Goal: Task Accomplishment & Management: Use online tool/utility

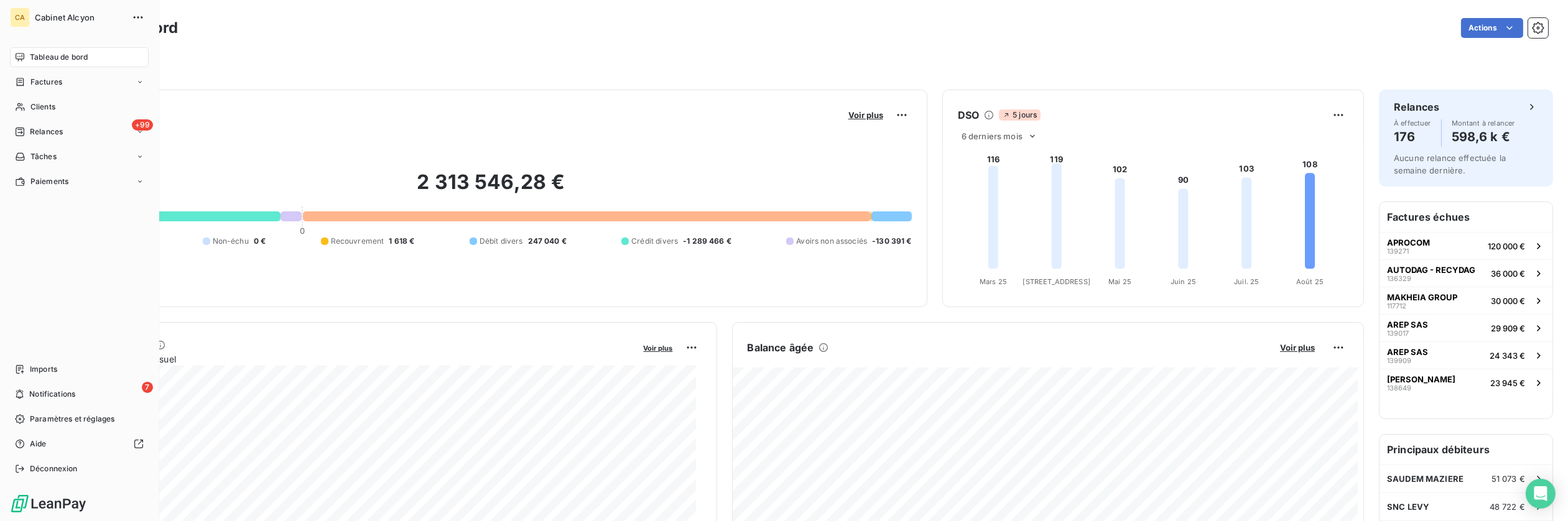
click at [52, 56] on span "Tableau de bord" at bounding box center [59, 57] width 58 height 11
click at [58, 55] on span "Tableau de bord" at bounding box center [59, 57] width 58 height 11
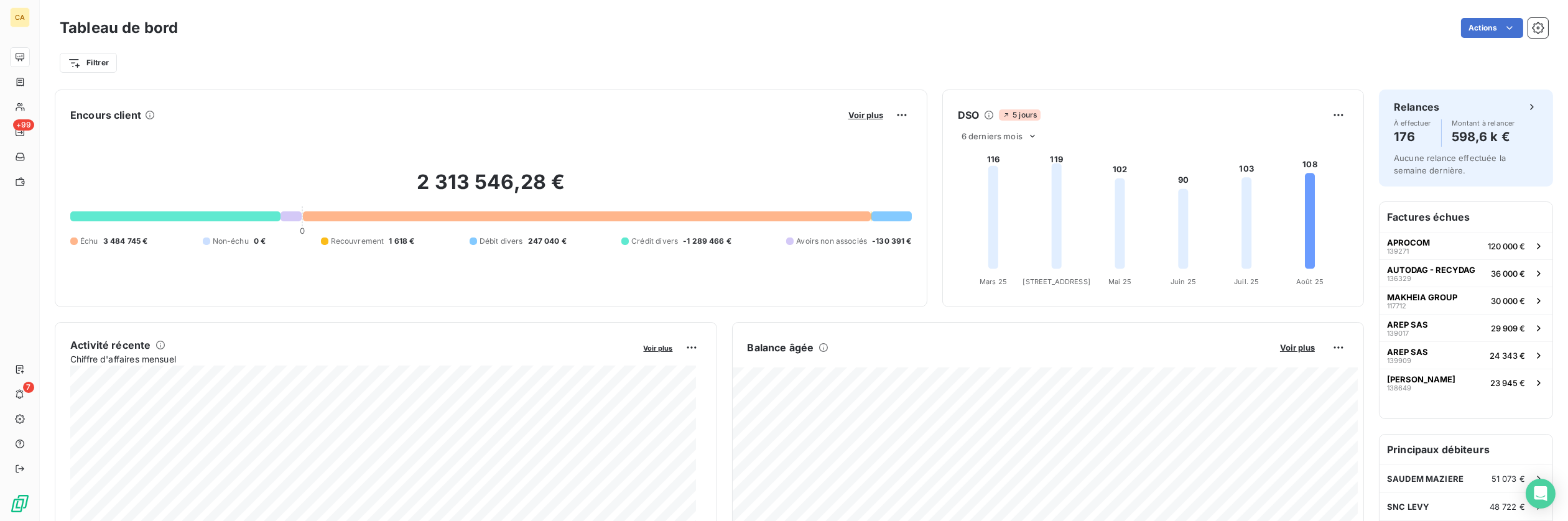
drag, startPoint x: 354, startPoint y: 51, endPoint x: 505, endPoint y: 37, distance: 151.6
click at [354, 51] on div "Filtrer" at bounding box center [804, 62] width 1489 height 23
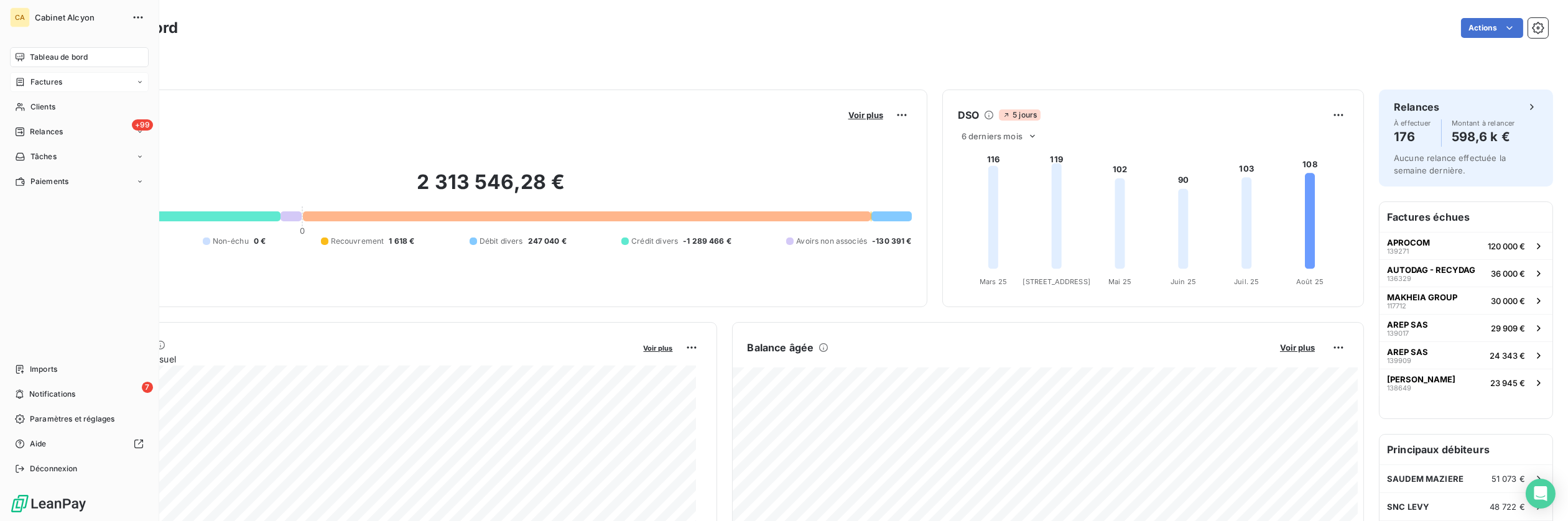
click at [46, 79] on span "Factures" at bounding box center [47, 82] width 32 height 11
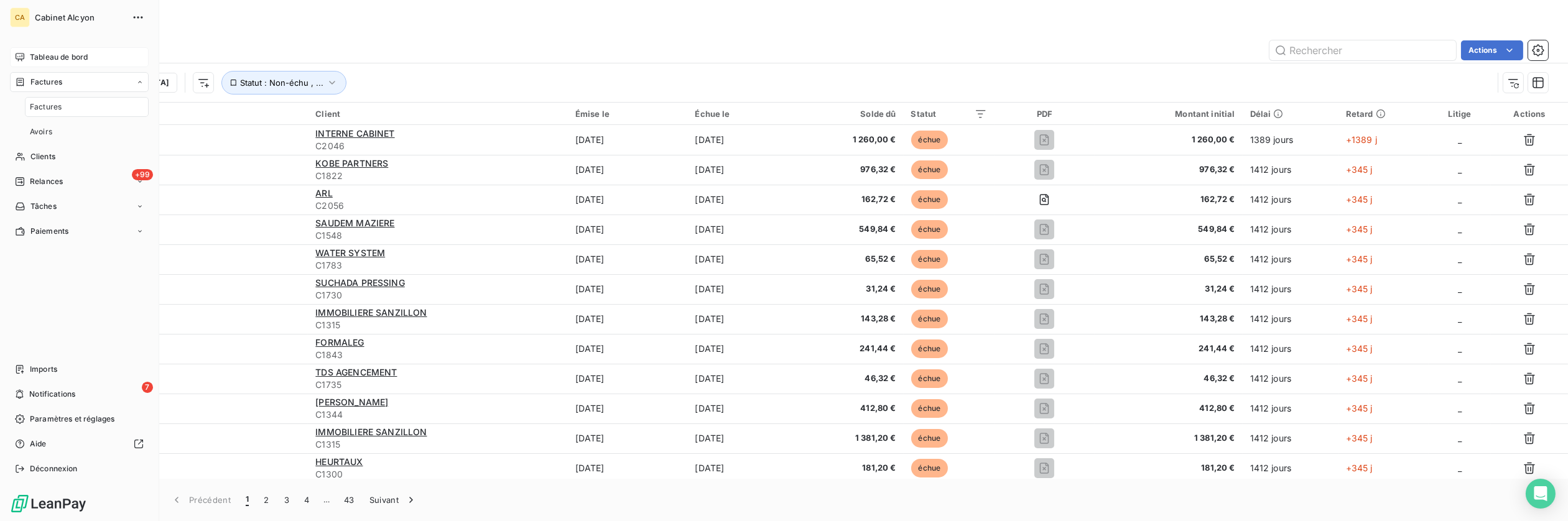
click at [46, 79] on span "Factures" at bounding box center [47, 82] width 32 height 11
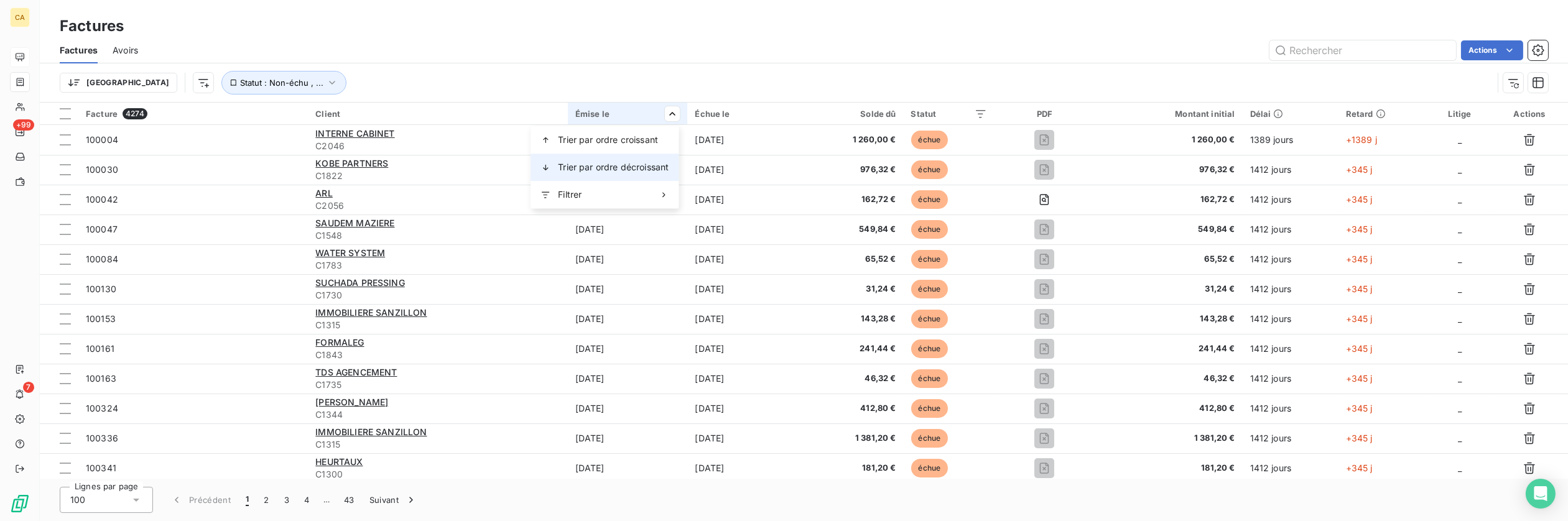
click at [625, 161] on span "Trier par ordre décroissant" at bounding box center [613, 167] width 111 height 12
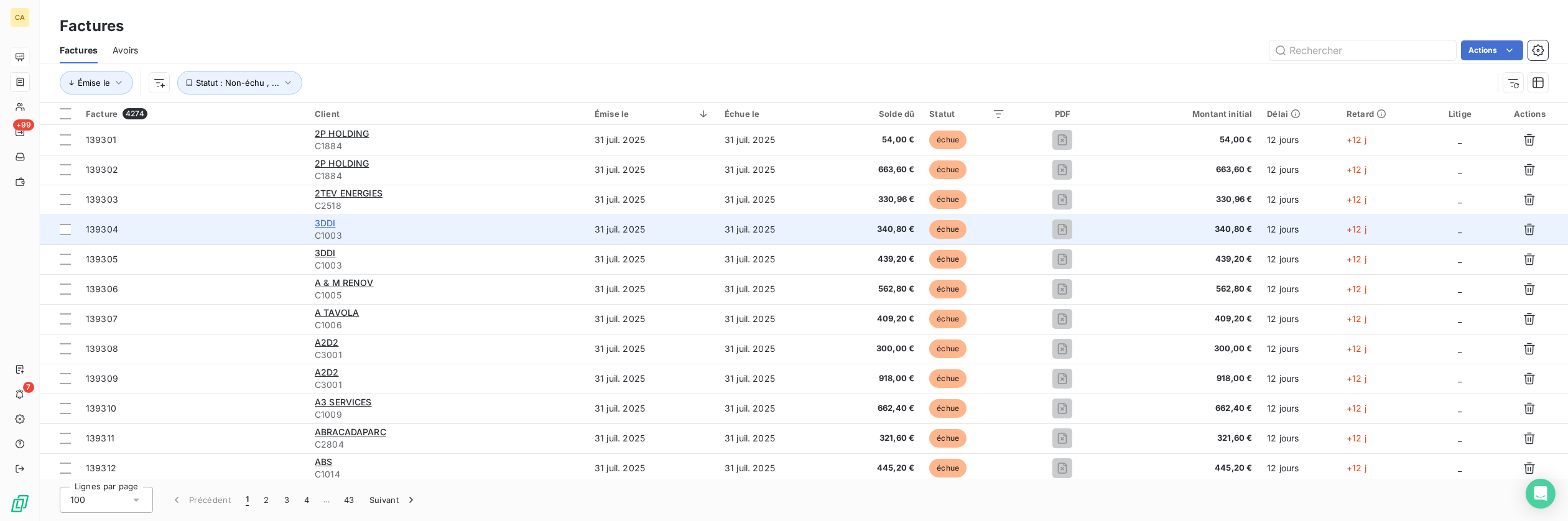
click at [326, 221] on span "3DDI" at bounding box center [325, 222] width 21 height 10
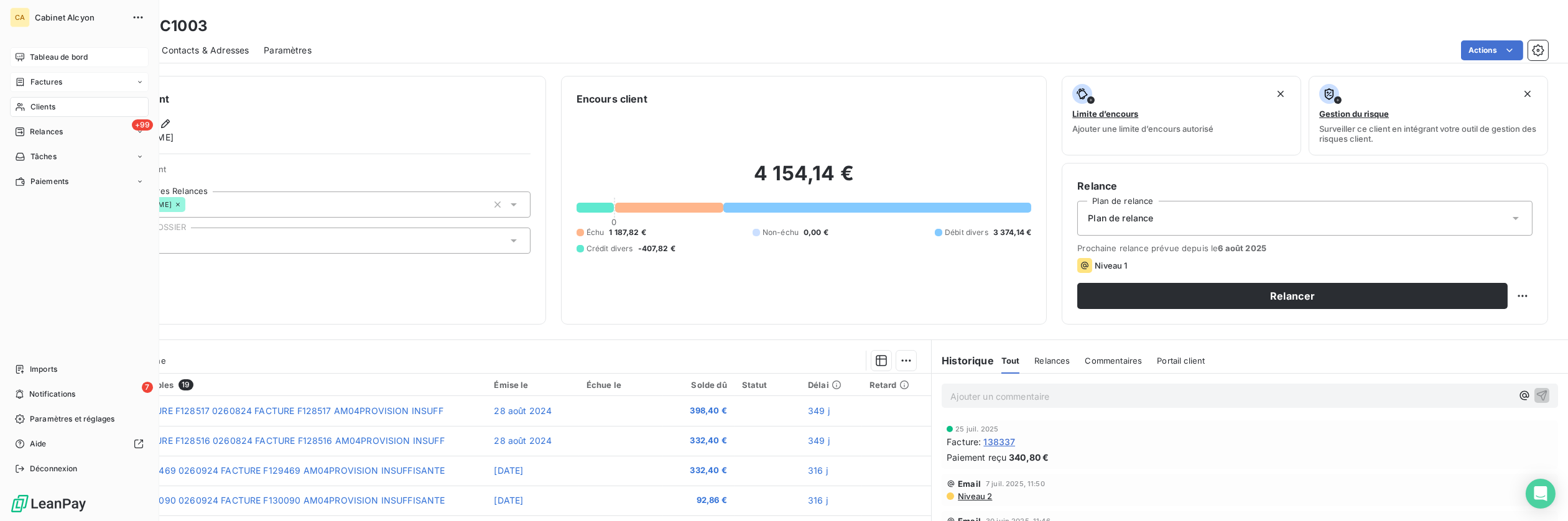
click at [42, 83] on span "Factures" at bounding box center [47, 82] width 32 height 11
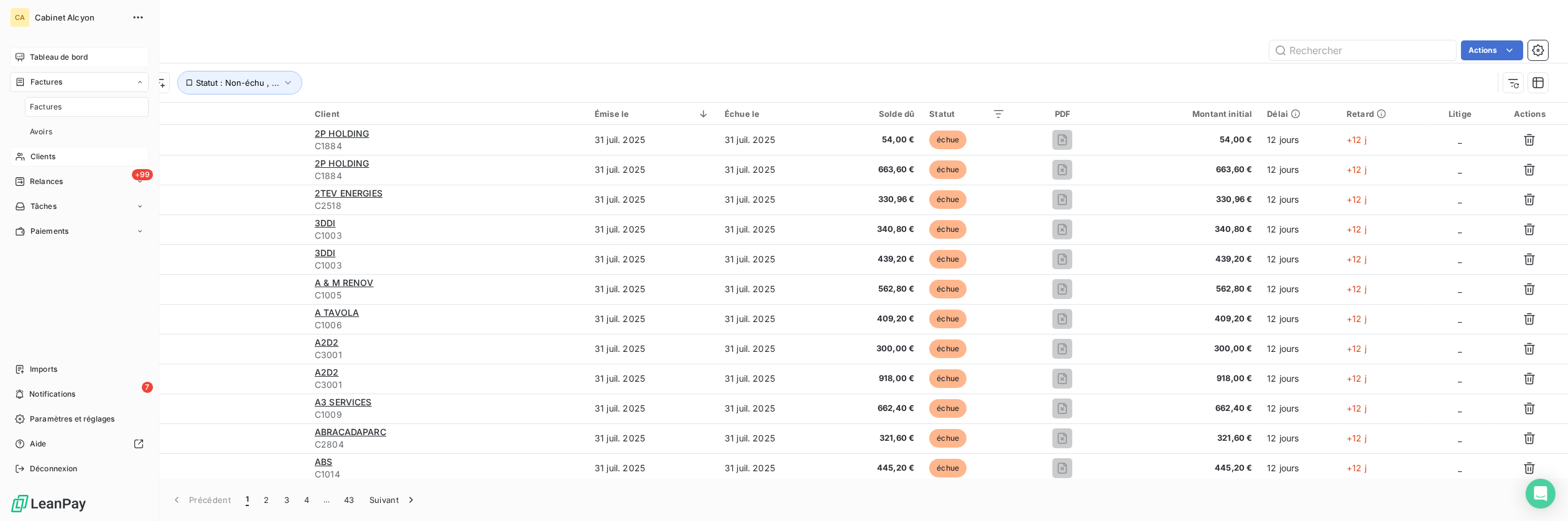
click at [44, 157] on span "Clients" at bounding box center [43, 157] width 25 height 11
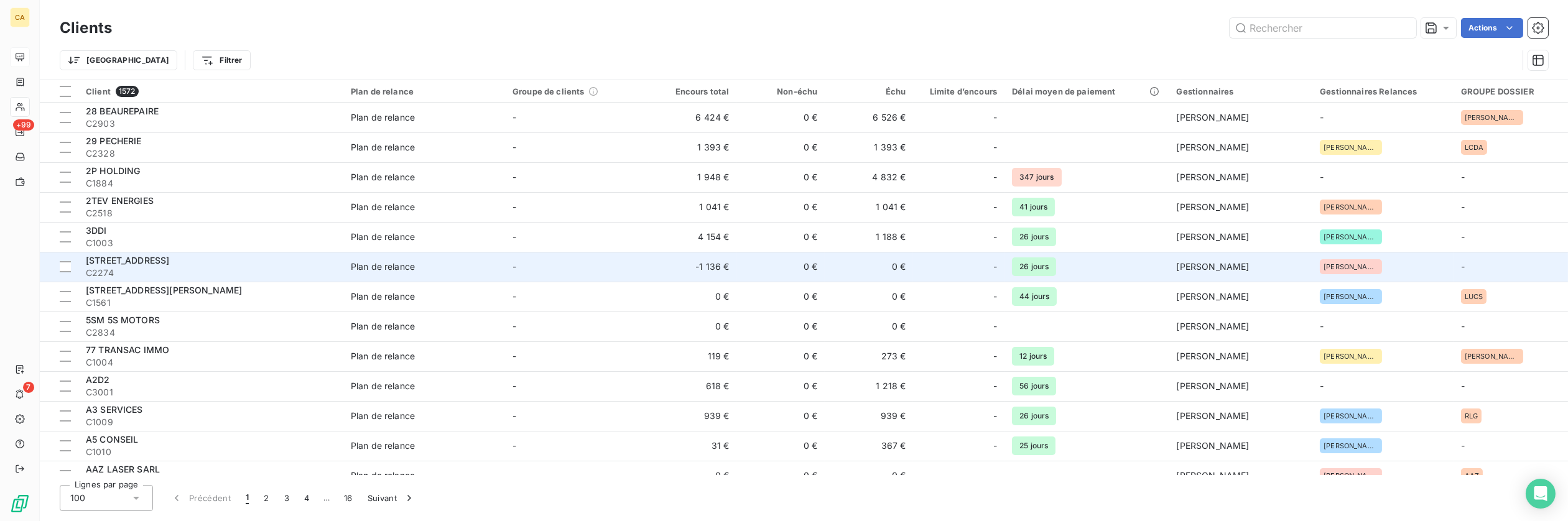
click at [169, 263] on span "[STREET_ADDRESS]" at bounding box center [127, 259] width 83 height 10
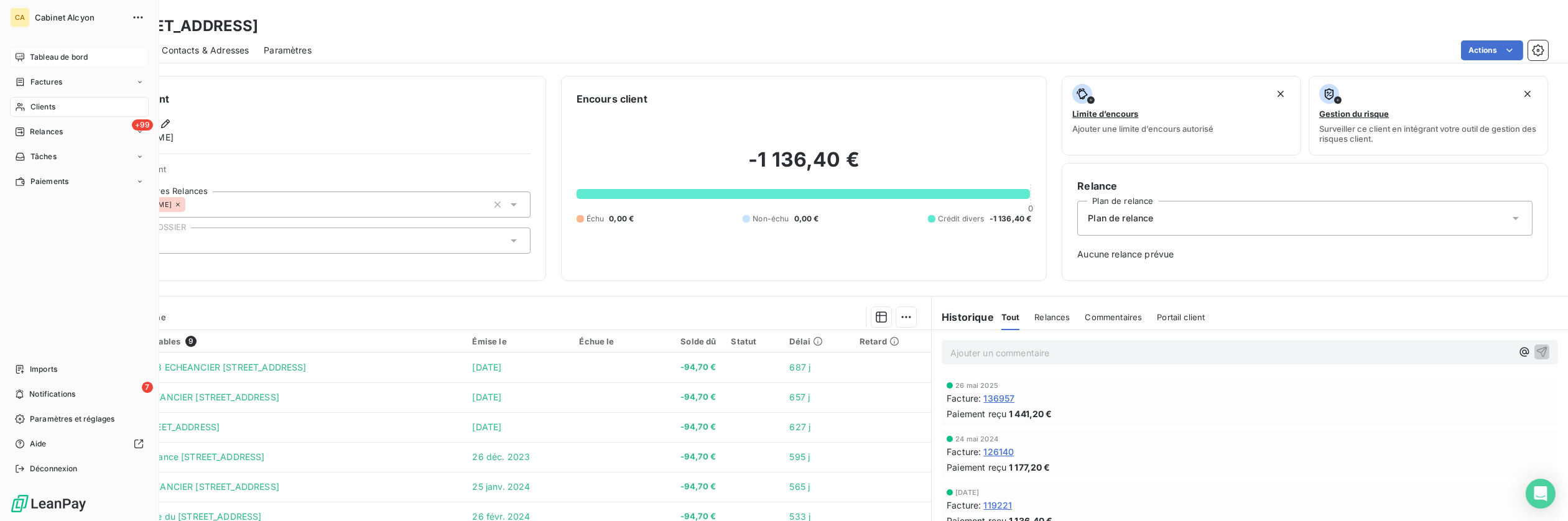
click at [38, 107] on span "Clients" at bounding box center [43, 107] width 25 height 11
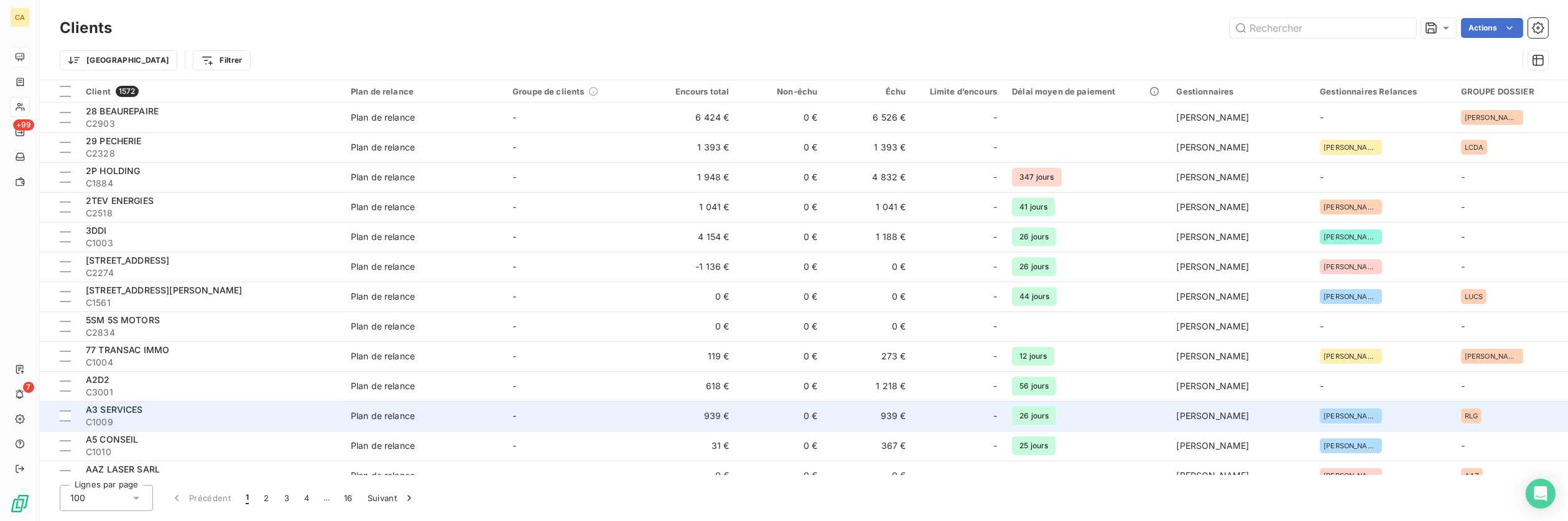
click at [124, 407] on span "A3 SERVICES" at bounding box center [114, 408] width 57 height 10
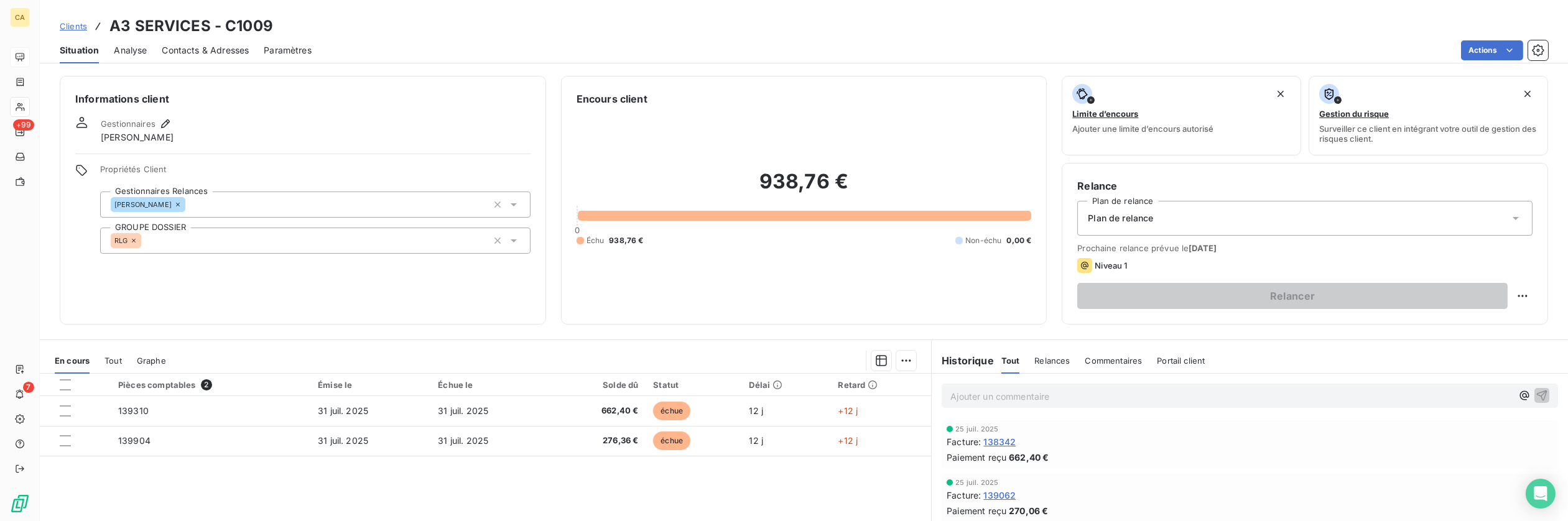
click at [124, 407] on span "139310" at bounding box center [133, 410] width 31 height 10
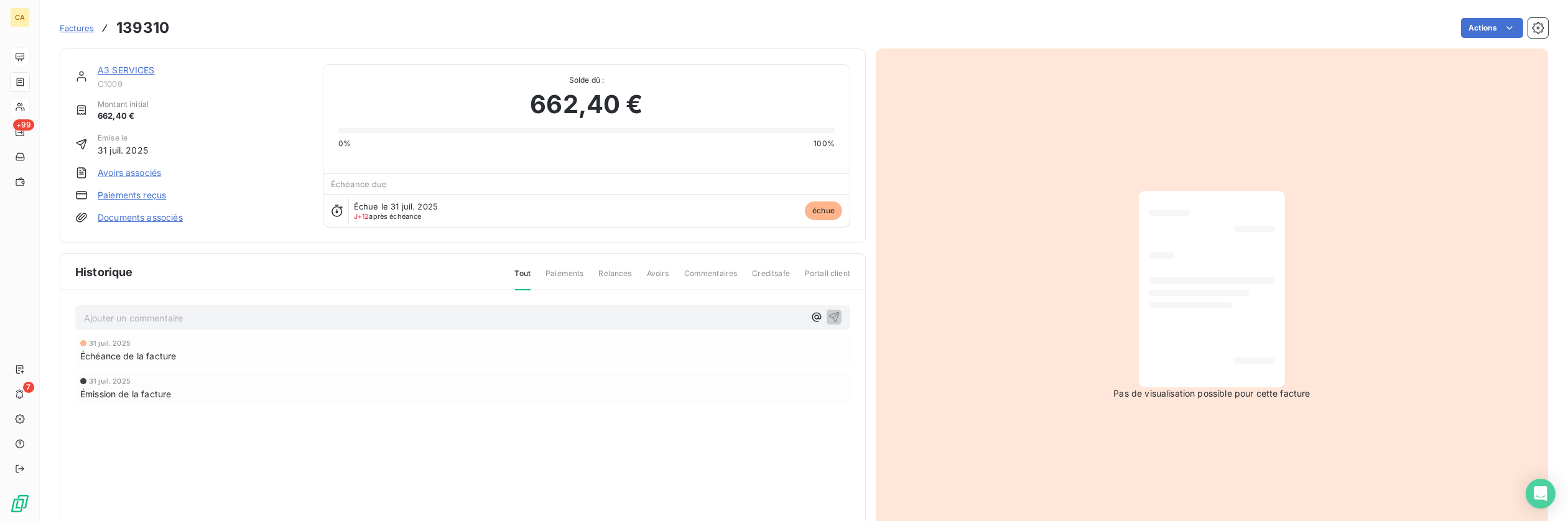
click at [87, 27] on span "Factures" at bounding box center [76, 28] width 35 height 10
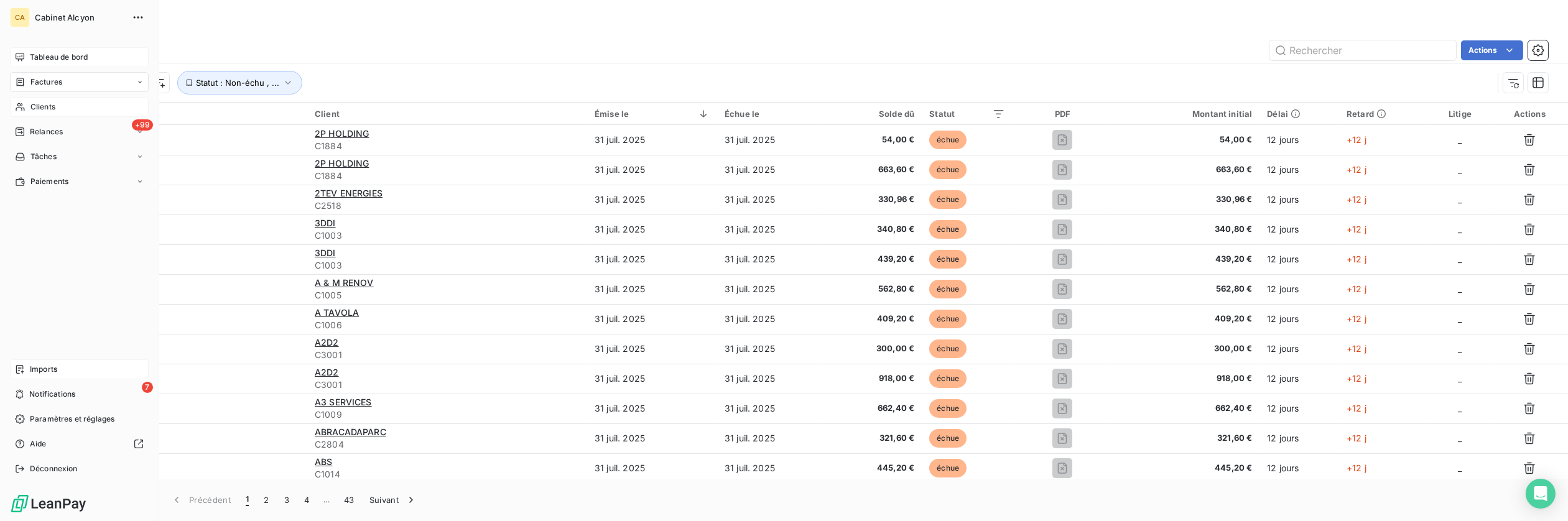
click at [49, 365] on span "Imports" at bounding box center [43, 369] width 27 height 11
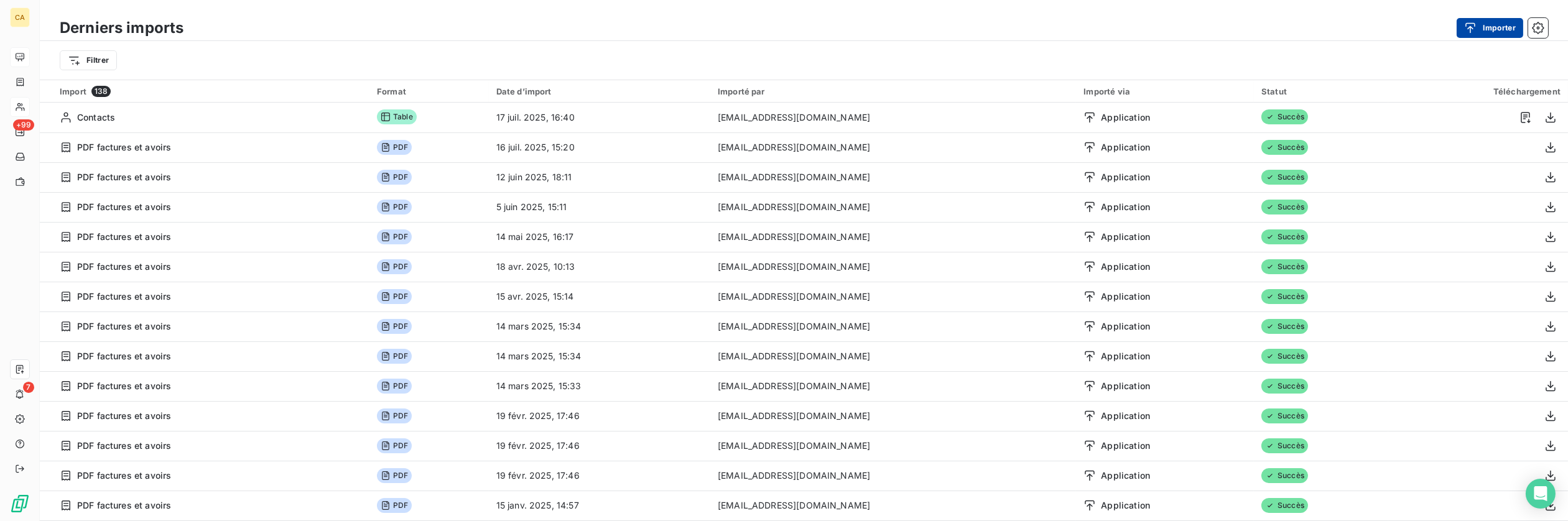
click at [1476, 31] on icon "button" at bounding box center [1470, 27] width 12 height 12
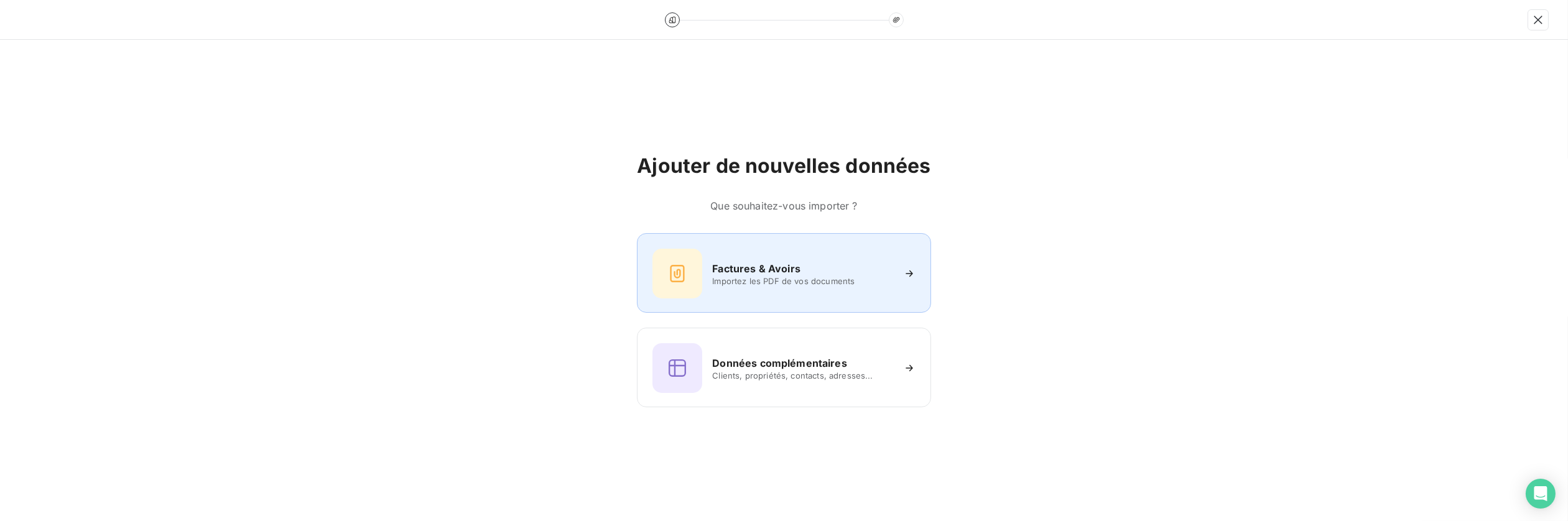
click at [755, 274] on h6 "Factures & Avoirs" at bounding box center [756, 268] width 89 height 15
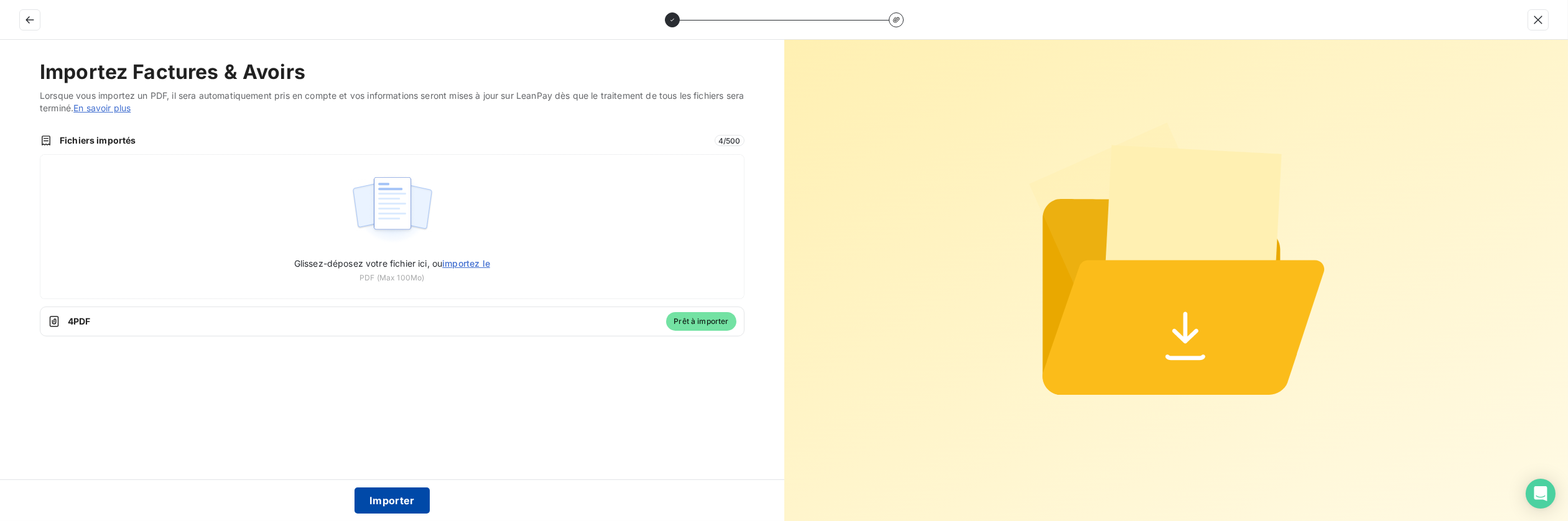
click at [407, 499] on button "Importer" at bounding box center [392, 500] width 76 height 26
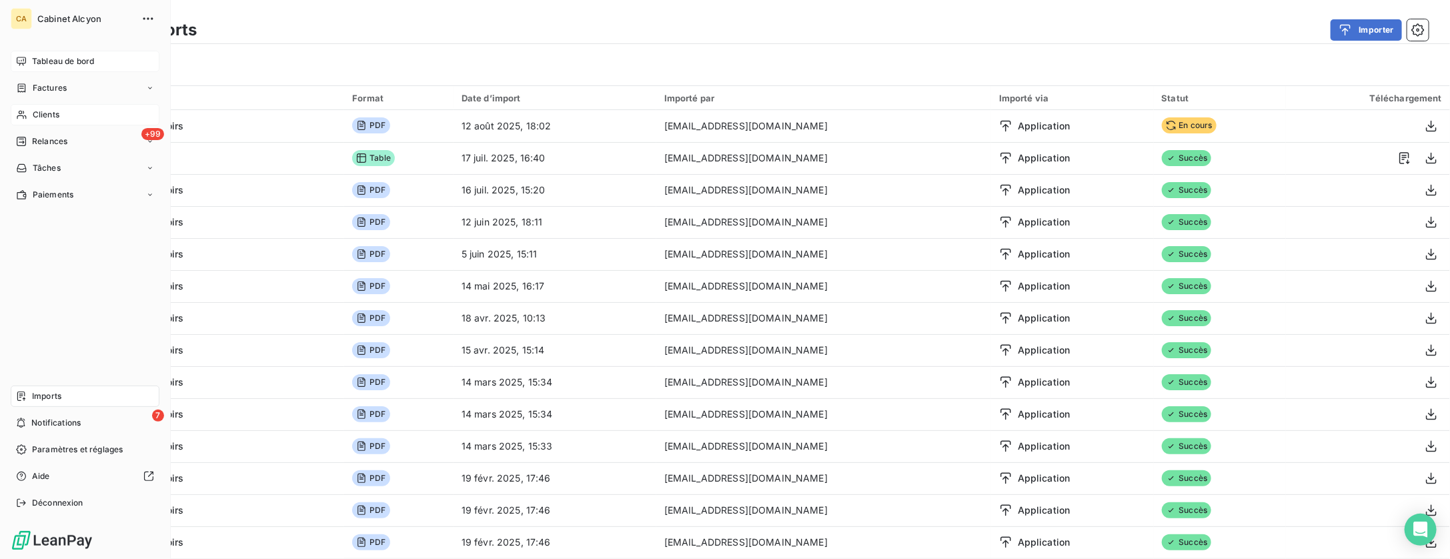
click at [64, 65] on span "Tableau de bord" at bounding box center [63, 61] width 62 height 12
